Goal: Task Accomplishment & Management: Use online tool/utility

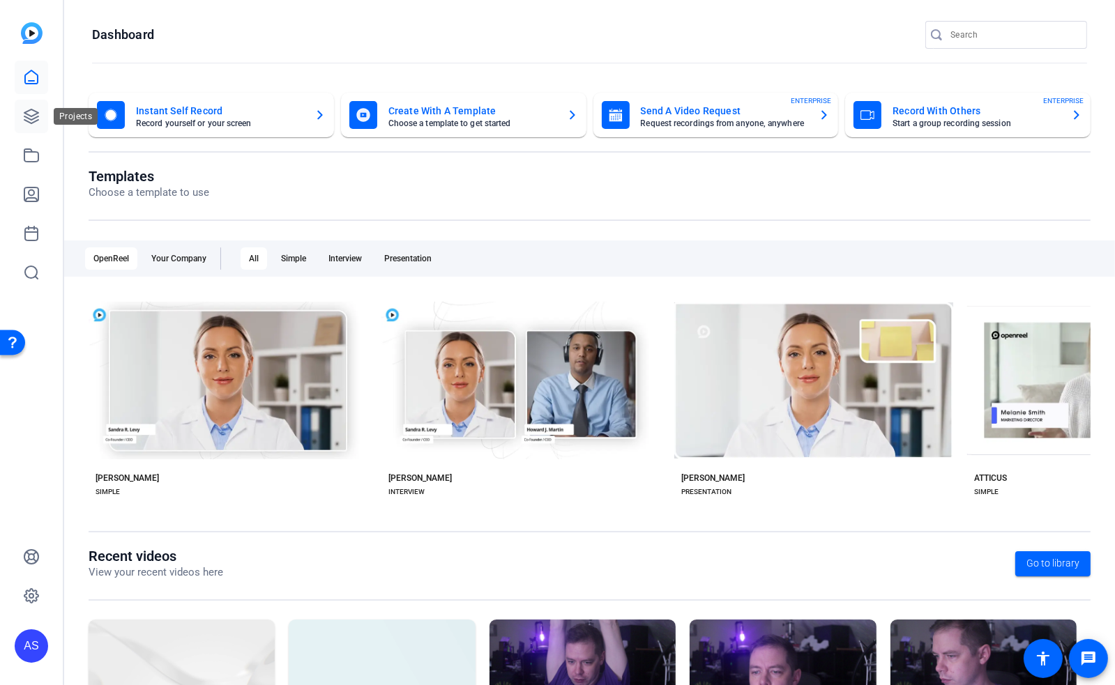
click at [27, 121] on icon at bounding box center [31, 116] width 14 height 14
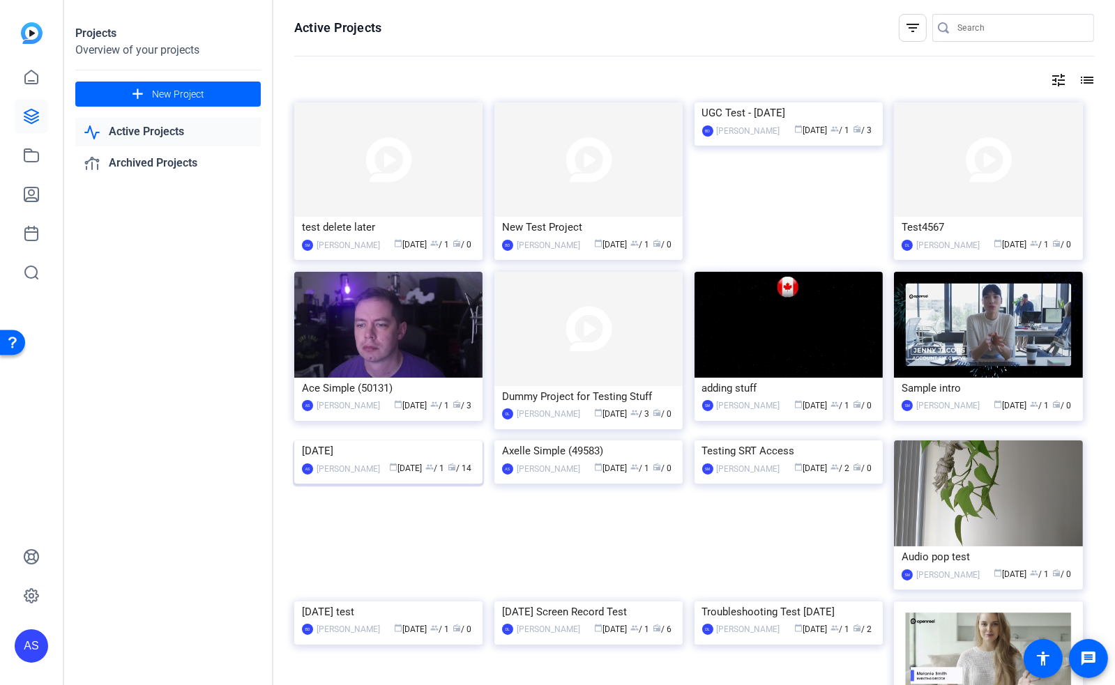
click at [365, 441] on img at bounding box center [388, 441] width 188 height 0
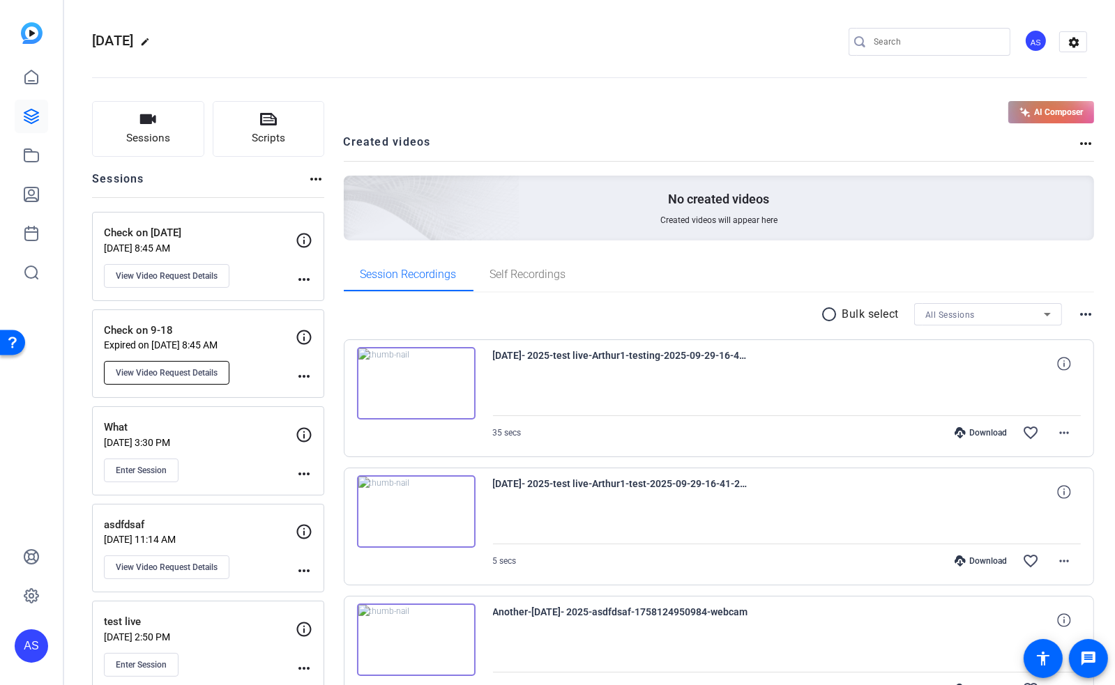
click at [197, 372] on span "View Video Request Details" at bounding box center [167, 372] width 102 height 11
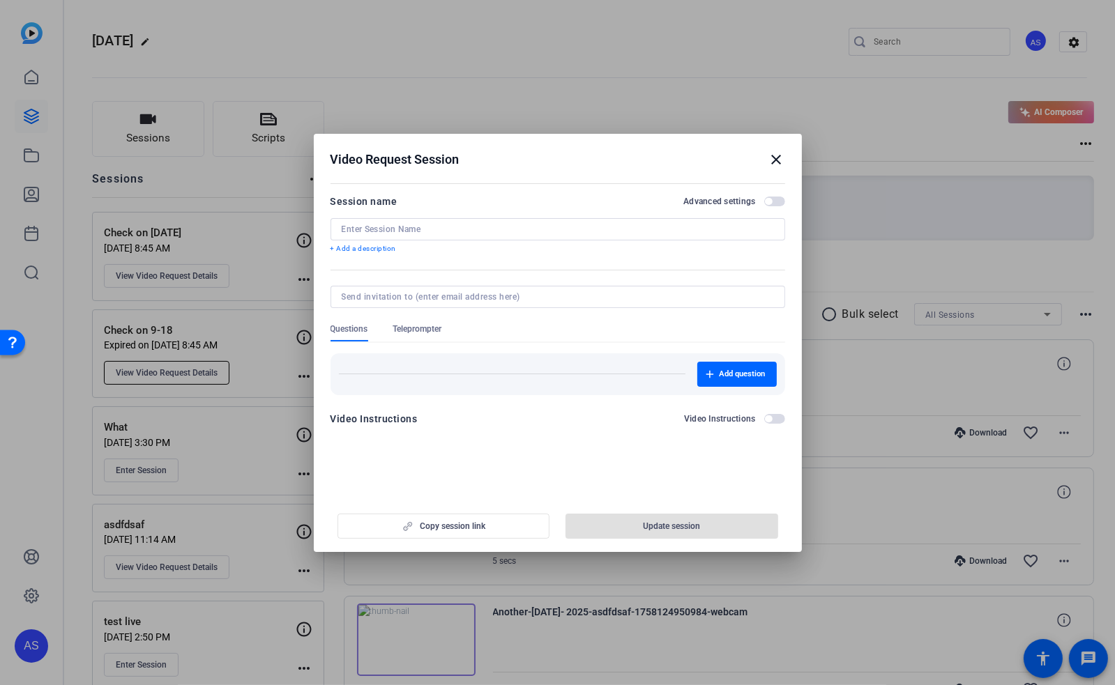
type input "Check on 9-18"
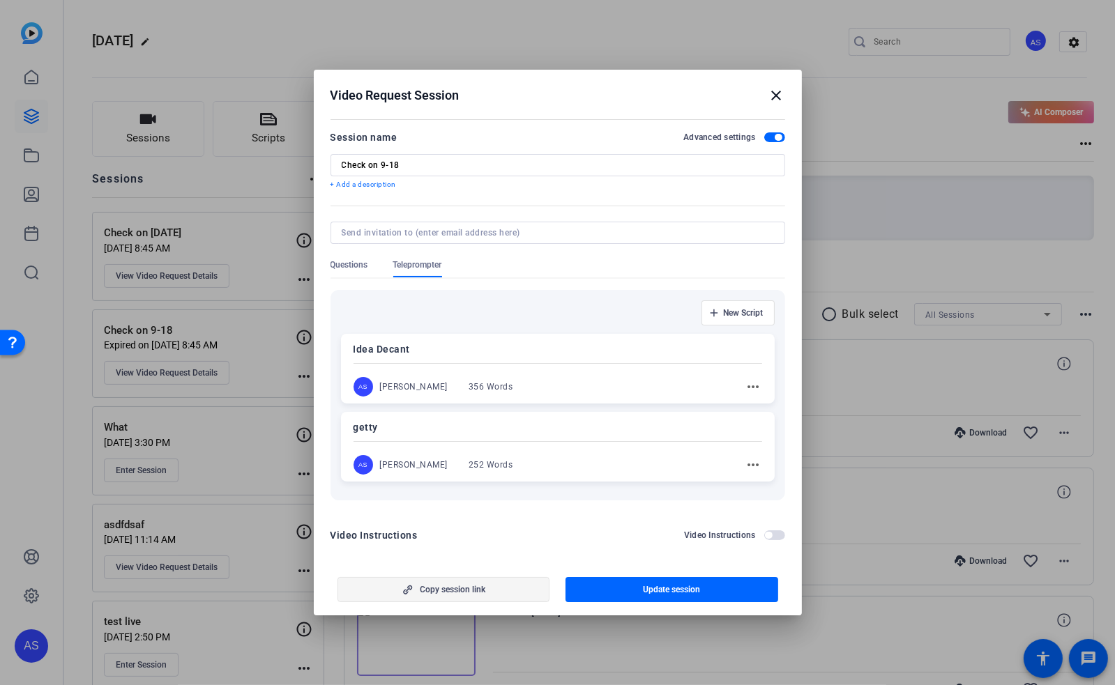
click at [480, 588] on span "Copy session link" at bounding box center [453, 589] width 66 height 11
click at [774, 94] on mat-icon "close" at bounding box center [776, 95] width 17 height 17
